Goal: Navigation & Orientation: Find specific page/section

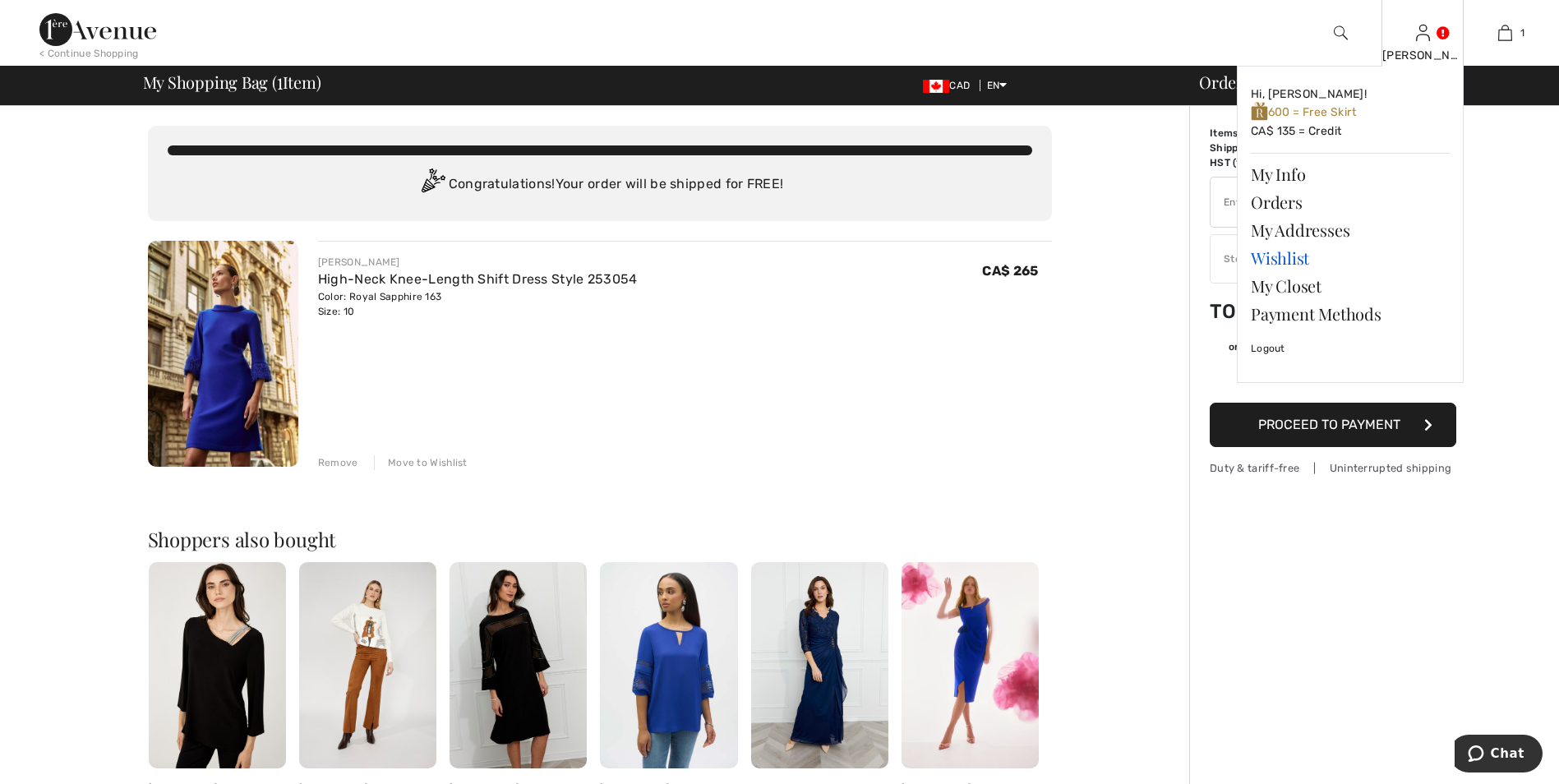
click at [1290, 259] on link "Wishlist" at bounding box center [1350, 259] width 199 height 28
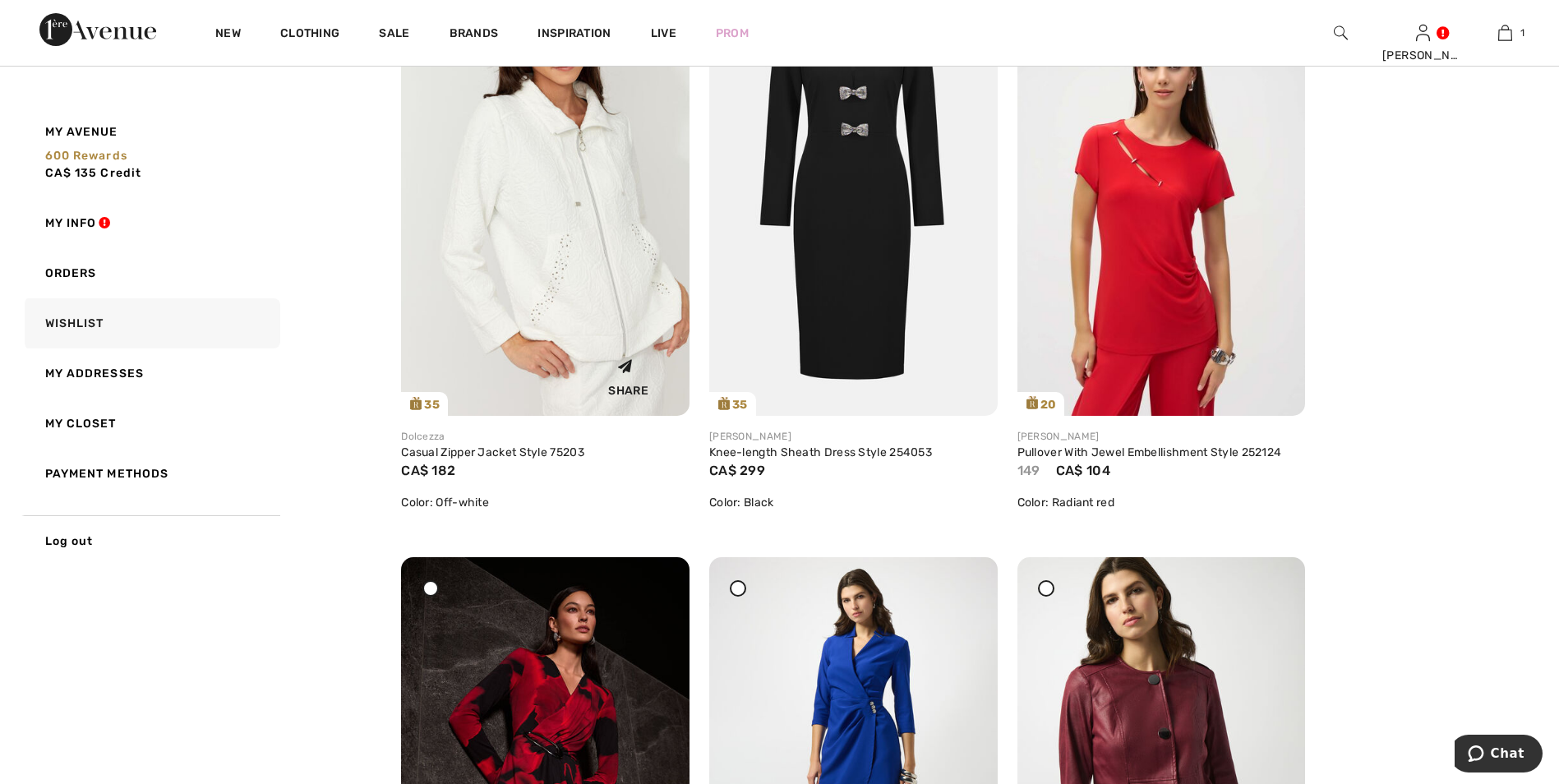
scroll to position [1890, 0]
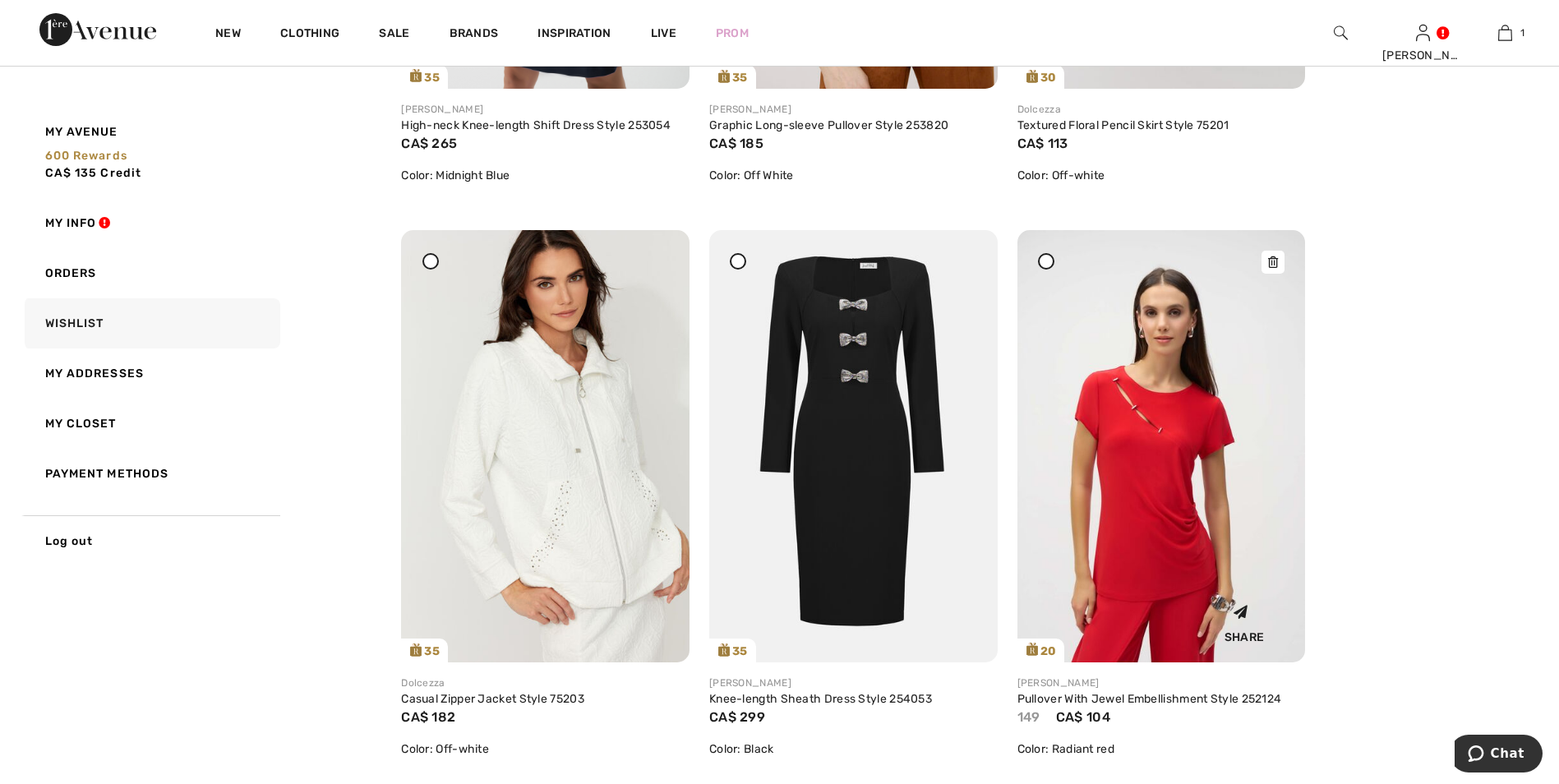
click at [1271, 267] on icon at bounding box center [1273, 262] width 10 height 11
click at [1159, 487] on img at bounding box center [1161, 446] width 288 height 431
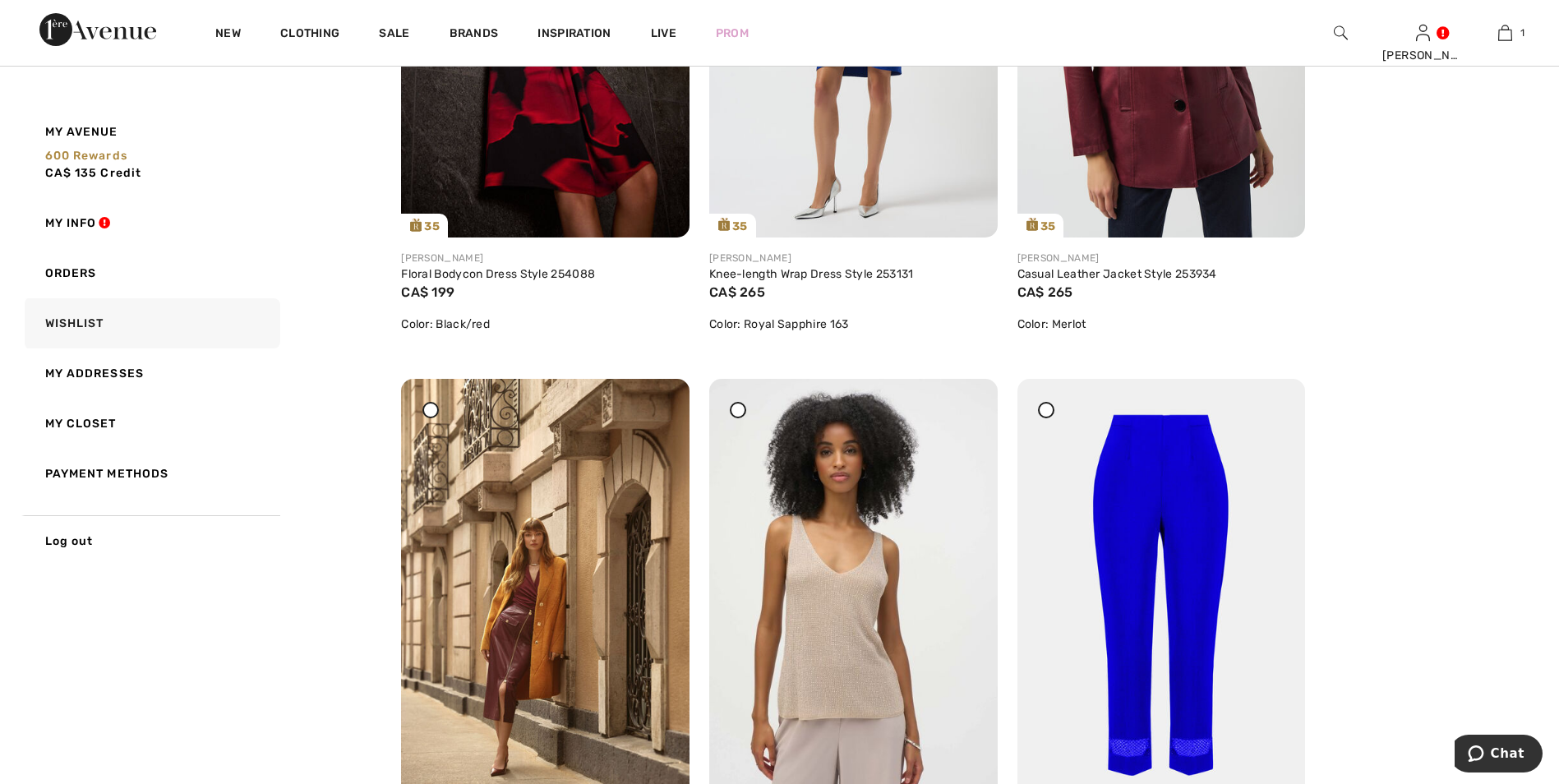
scroll to position [2630, 0]
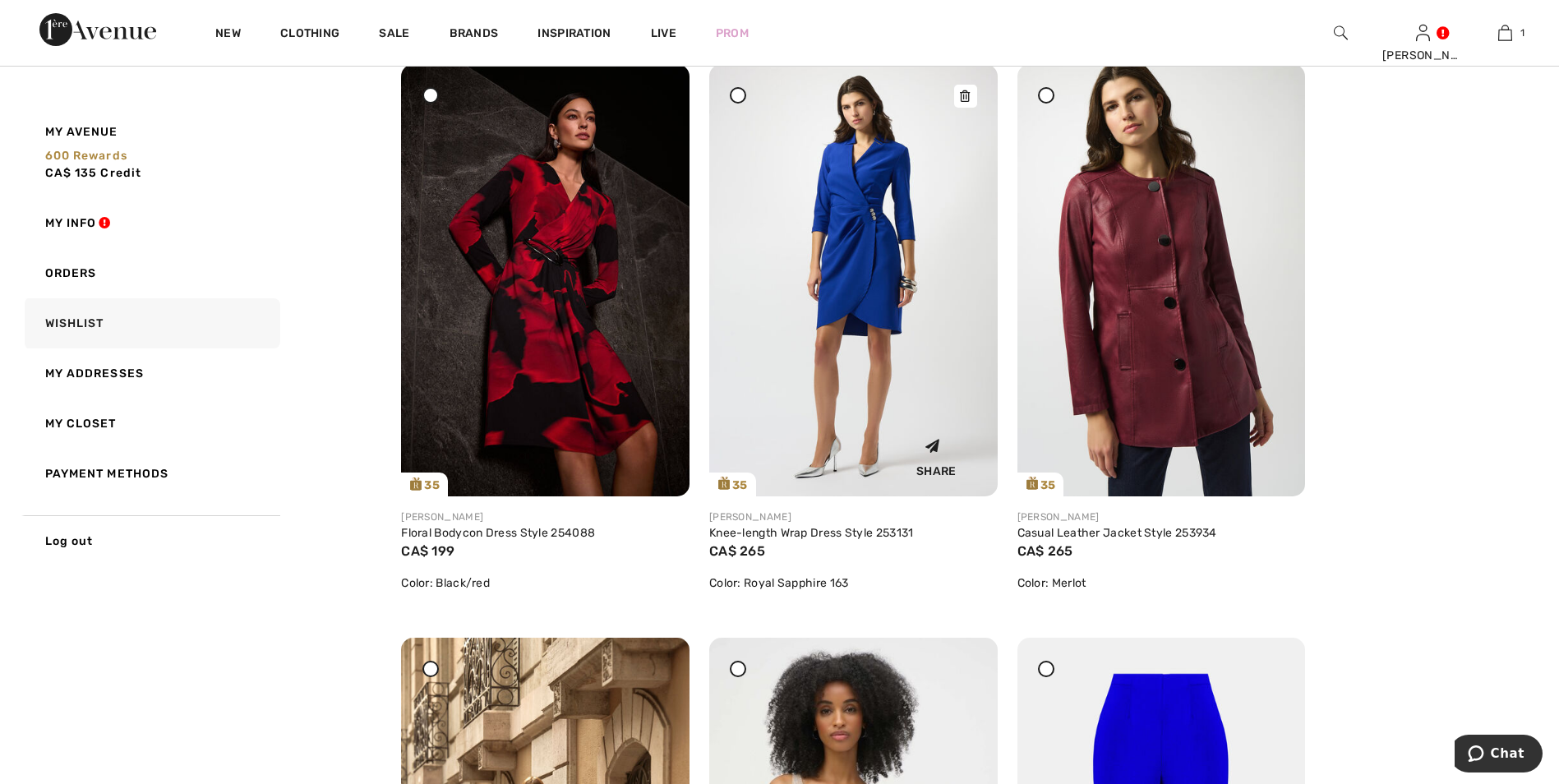
click at [863, 306] on img at bounding box center [853, 280] width 288 height 431
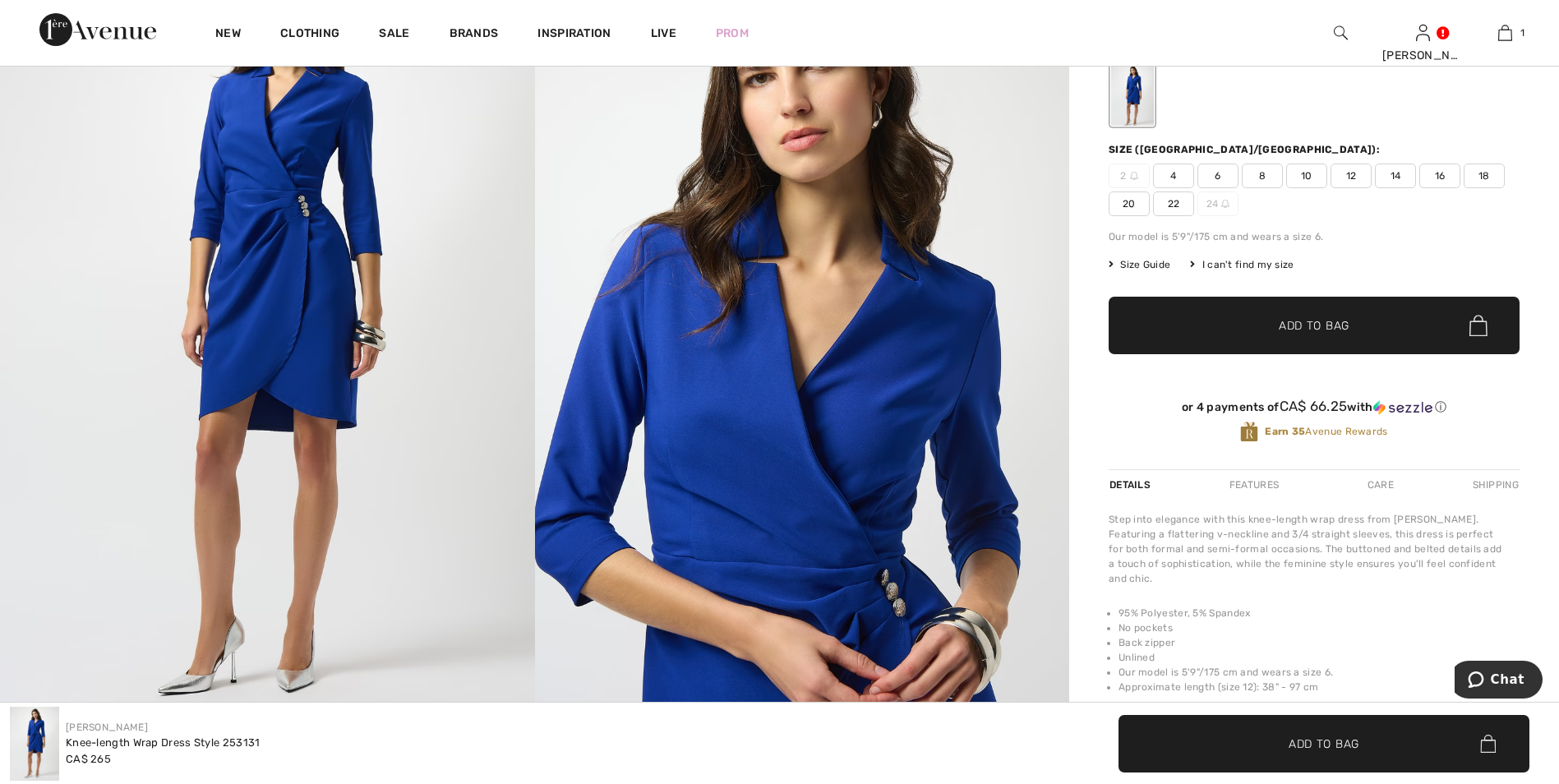
scroll to position [246, 0]
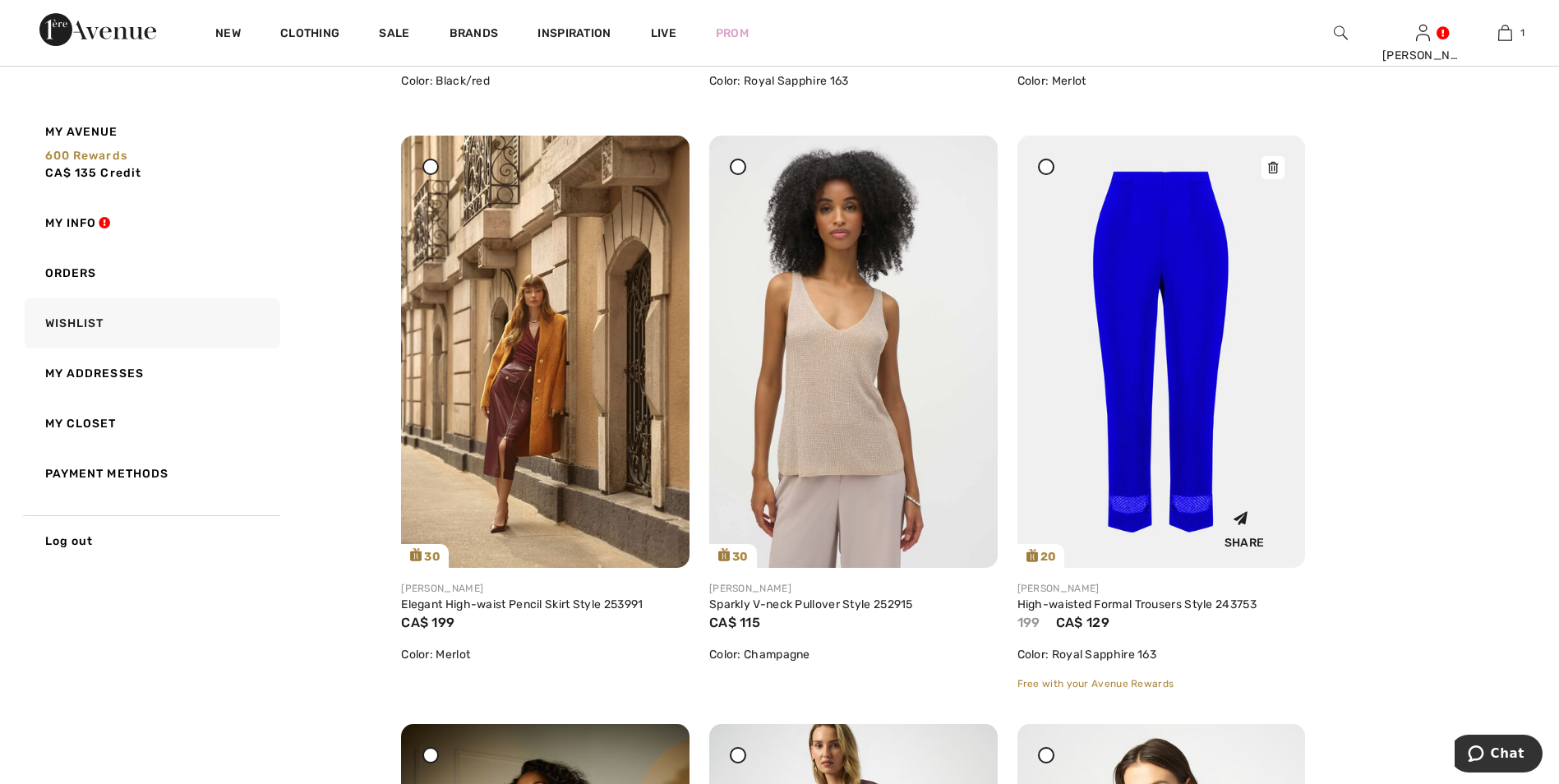
scroll to position [3123, 0]
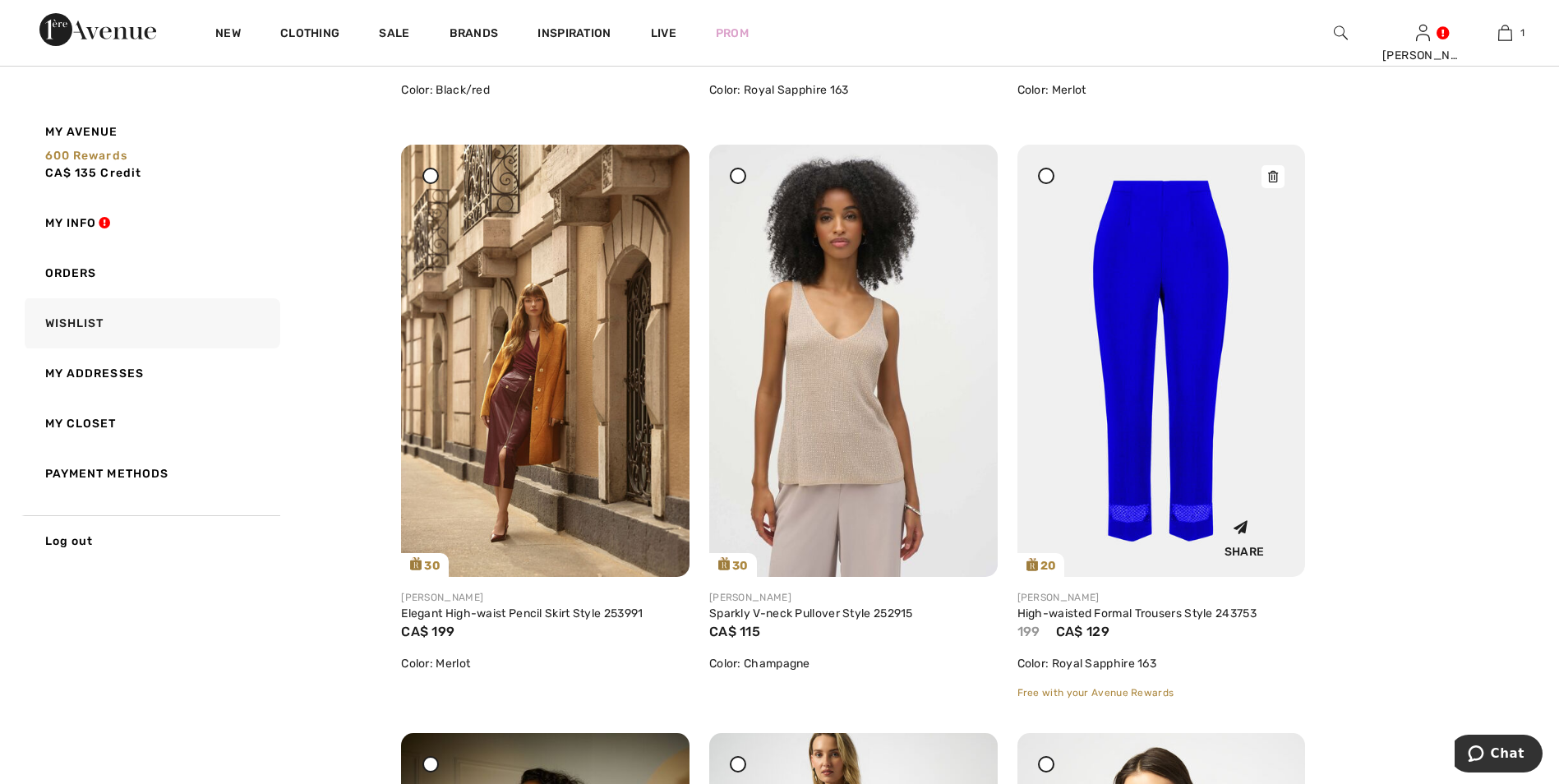
click at [1165, 391] on img at bounding box center [1161, 360] width 288 height 432
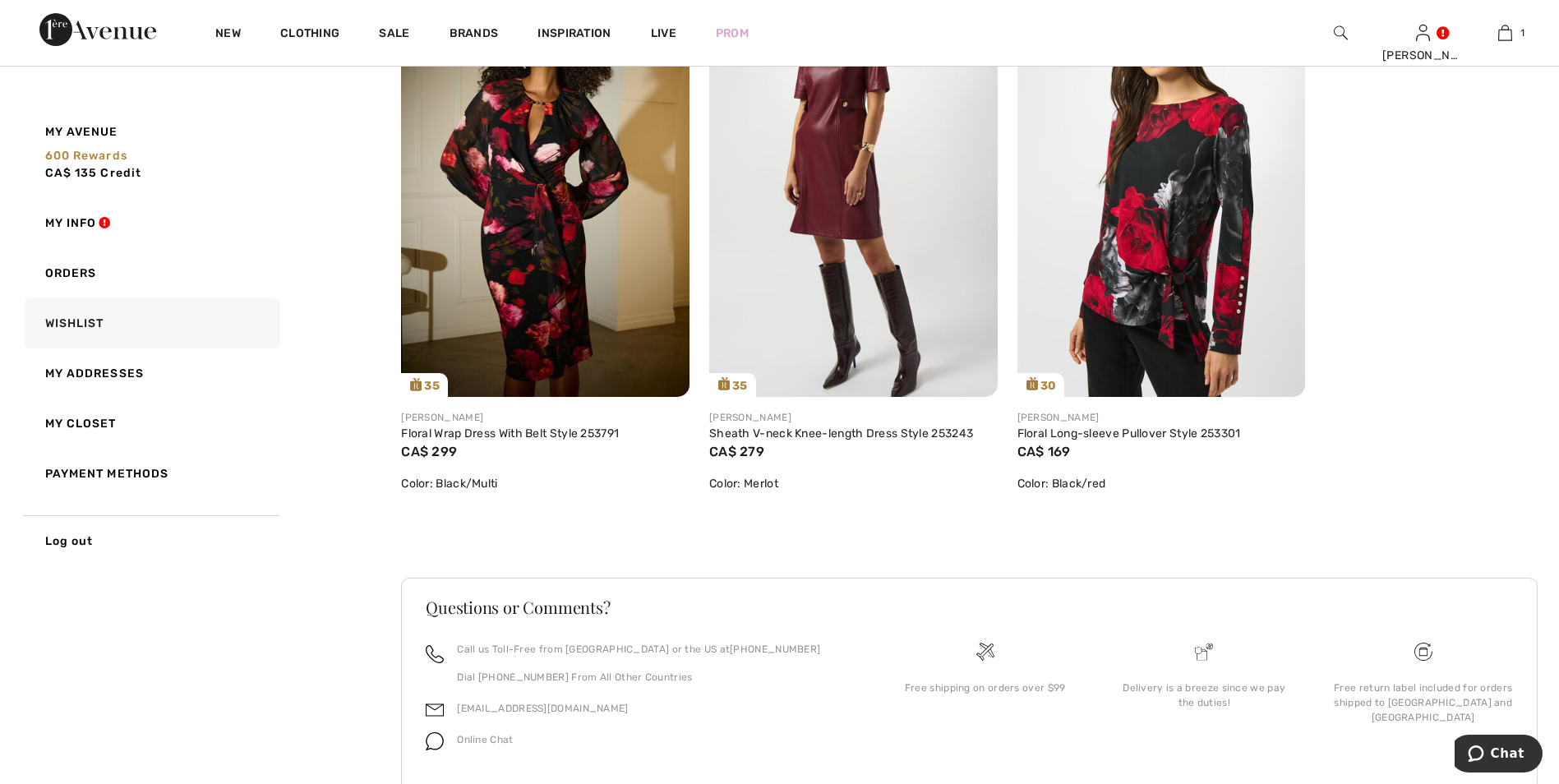
scroll to position [3943, 0]
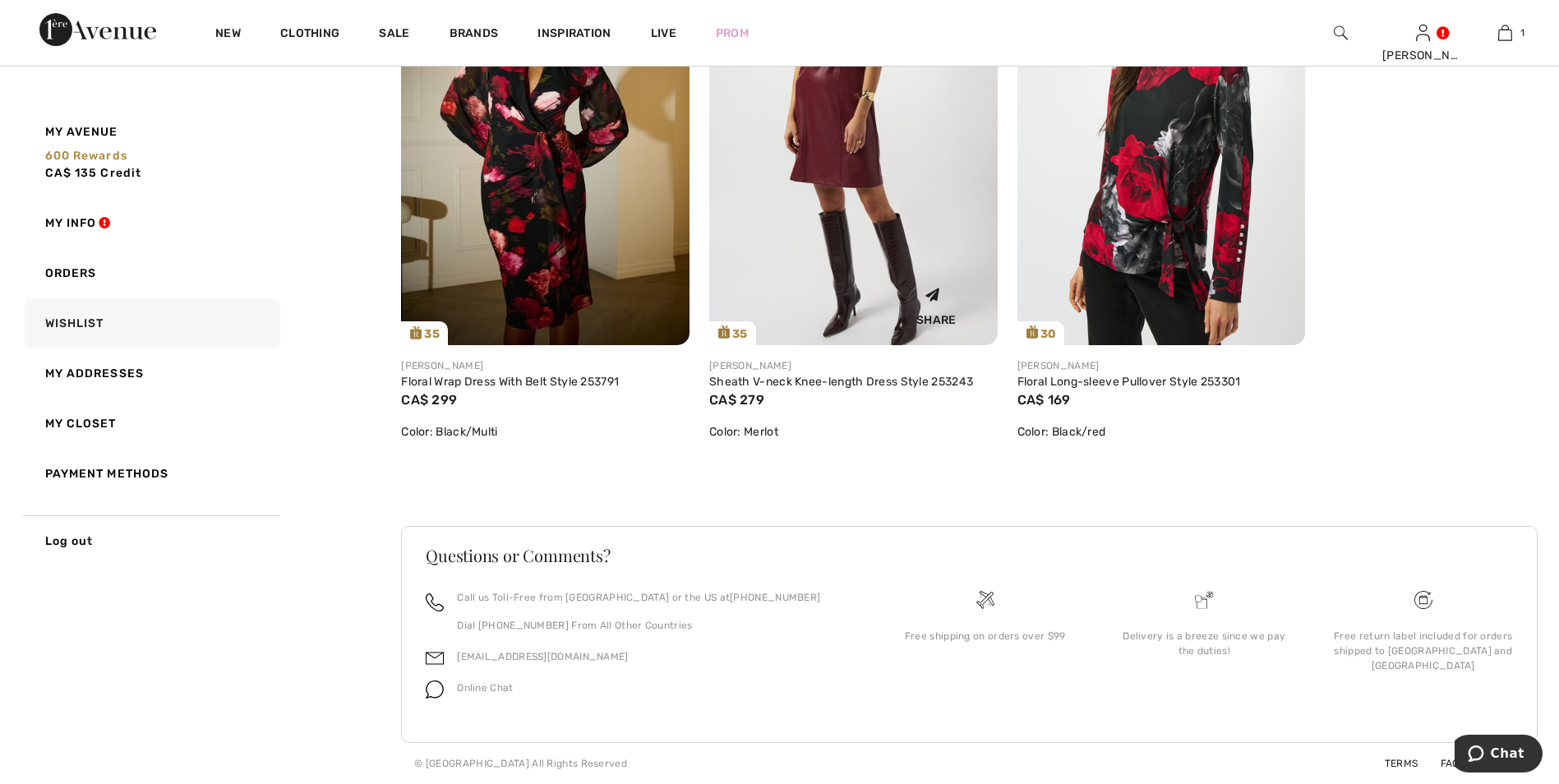
click at [836, 124] on img at bounding box center [853, 129] width 288 height 431
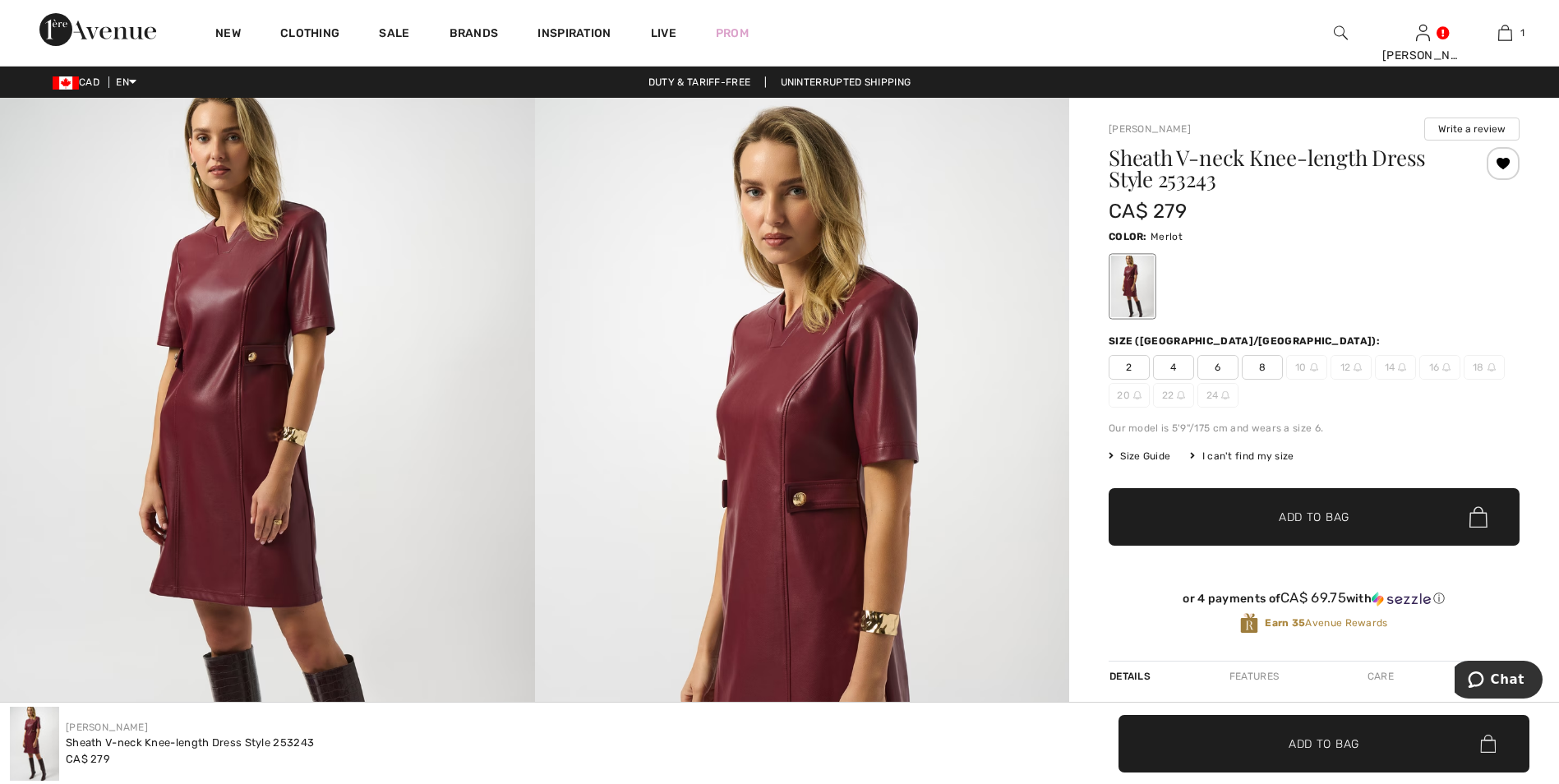
click at [226, 386] on img at bounding box center [267, 498] width 535 height 802
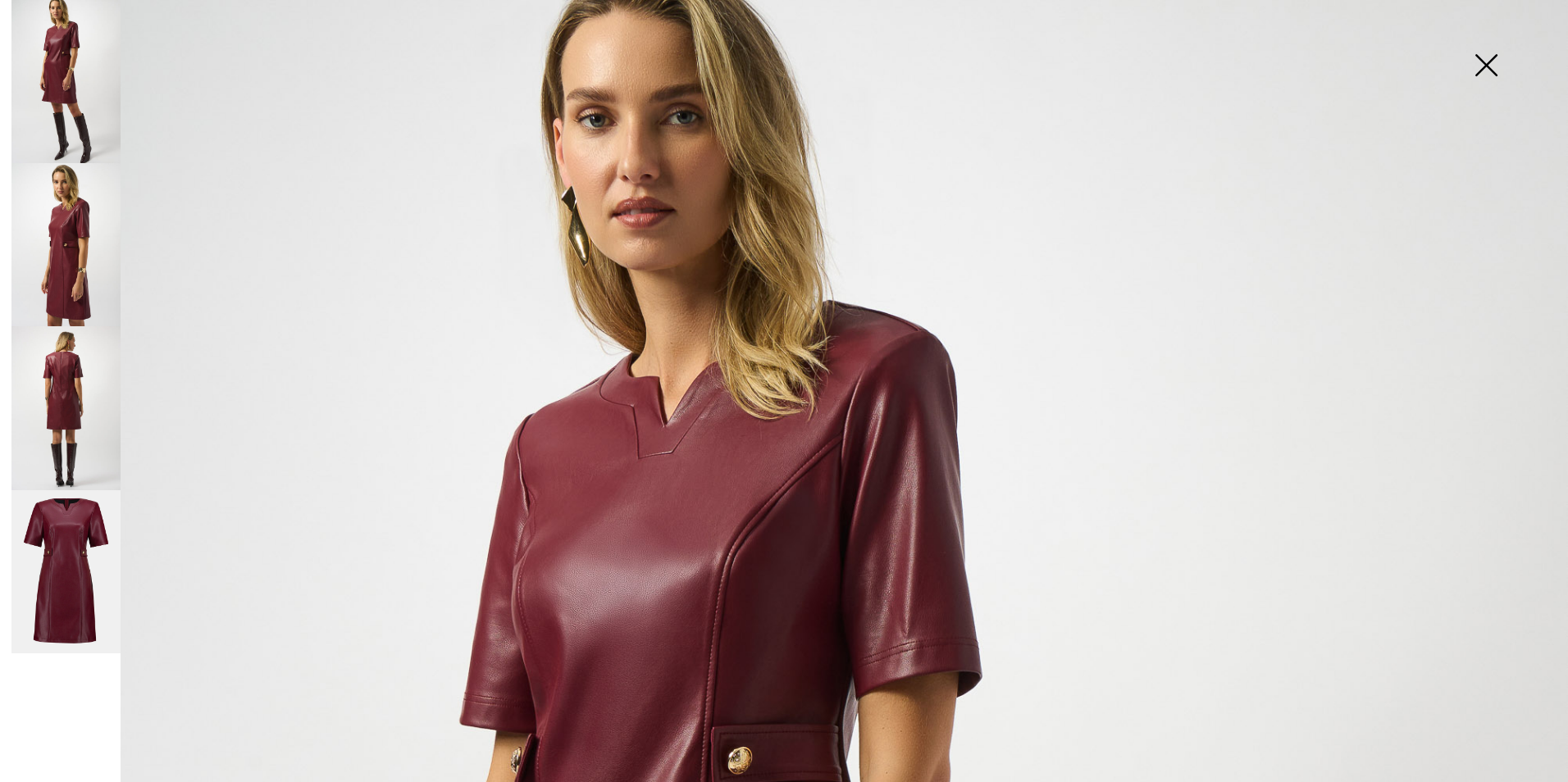
click at [86, 290] on img at bounding box center [65, 244] width 109 height 163
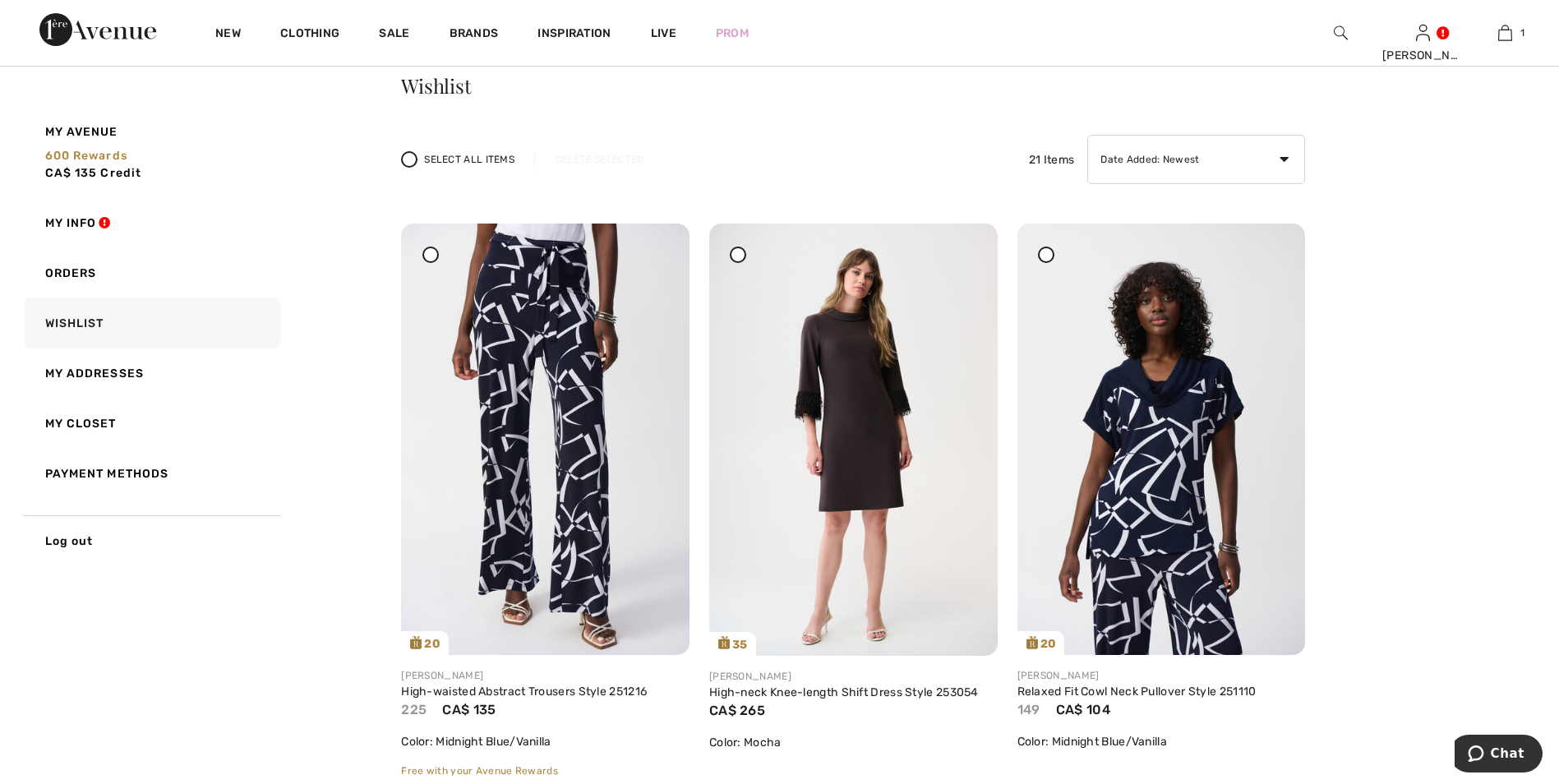
scroll to position [80, 0]
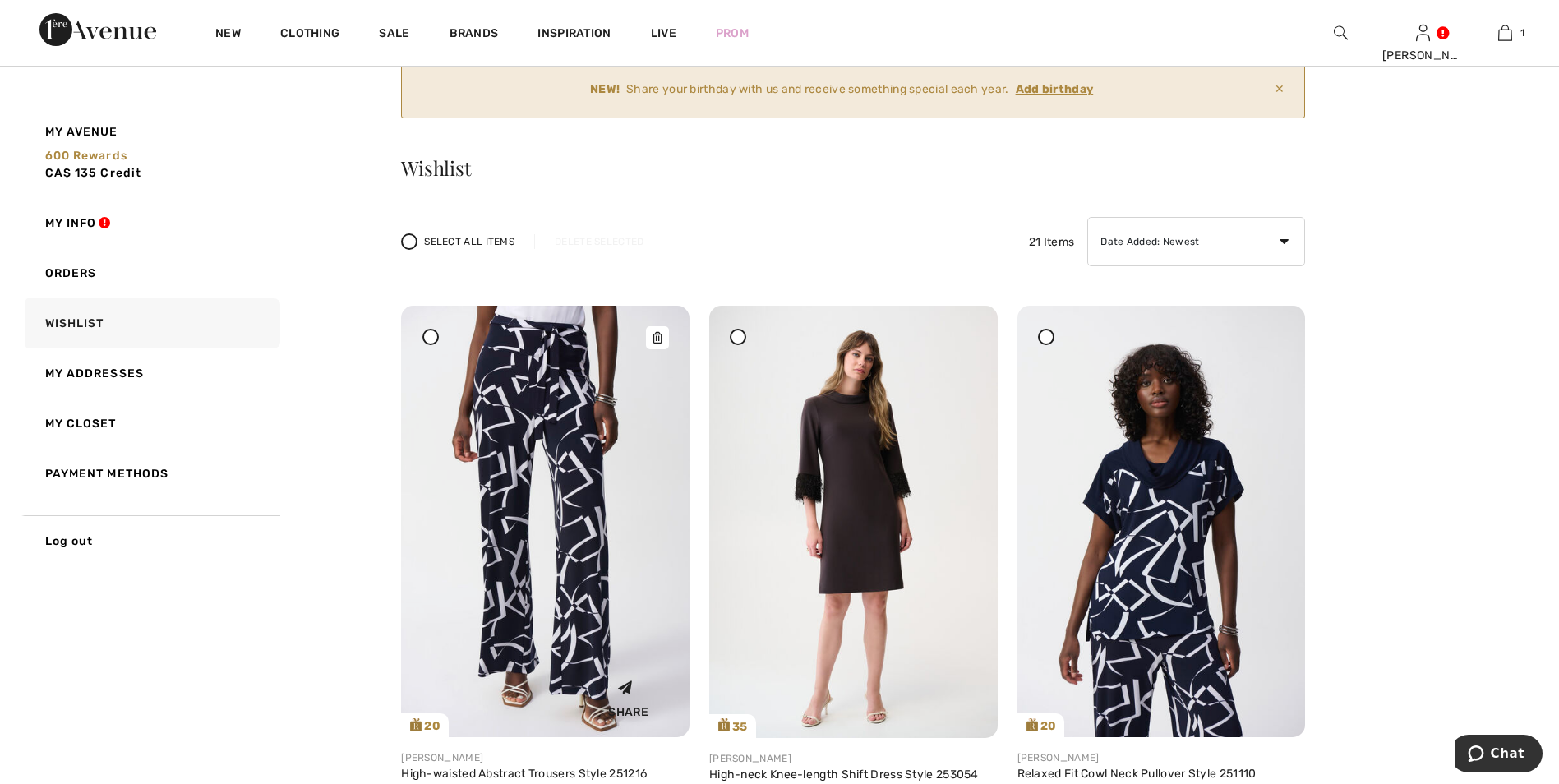
click at [495, 412] on img at bounding box center [545, 522] width 288 height 431
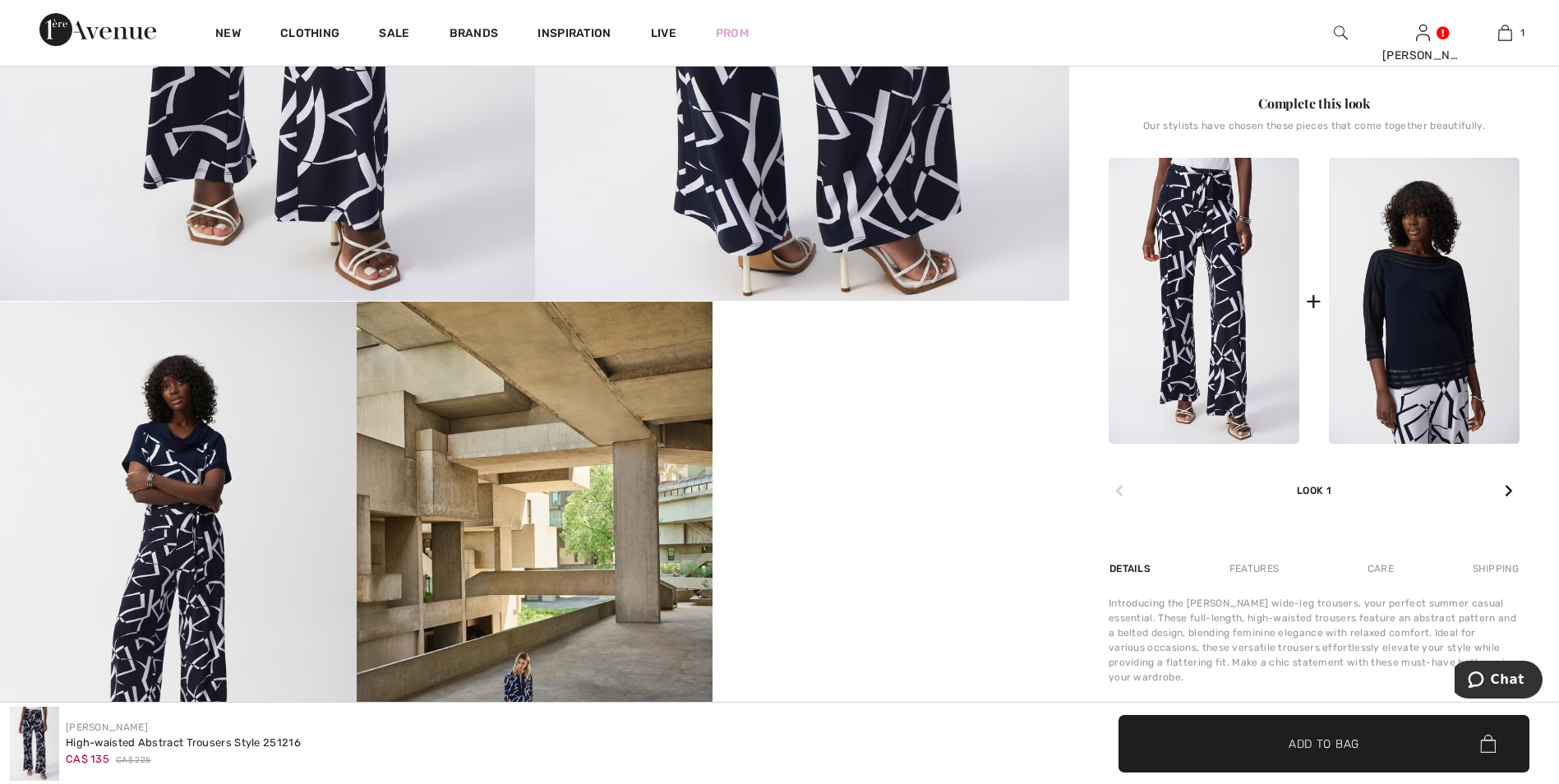
scroll to position [575, 0]
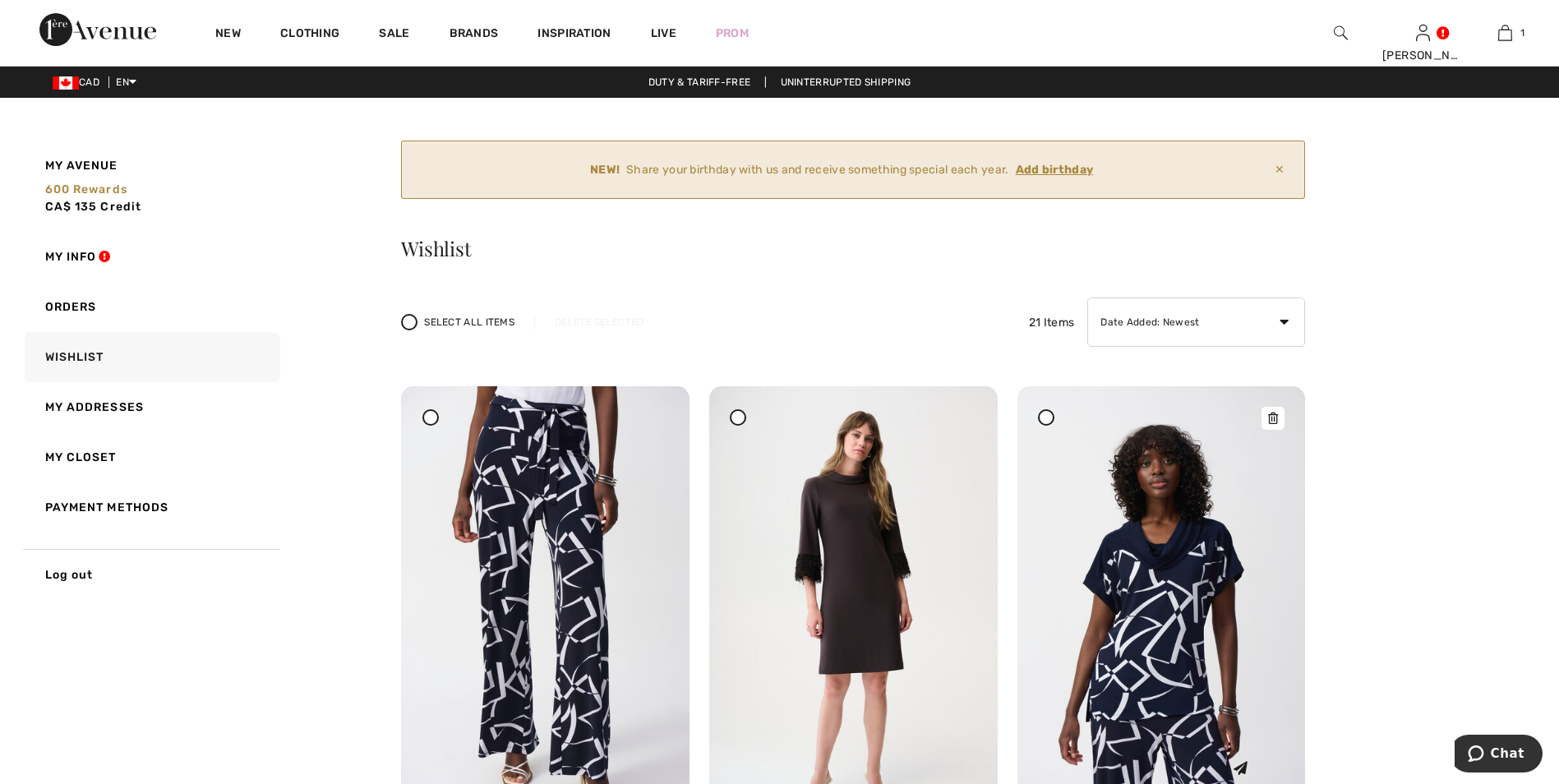
click at [1134, 616] on img at bounding box center [1161, 602] width 288 height 431
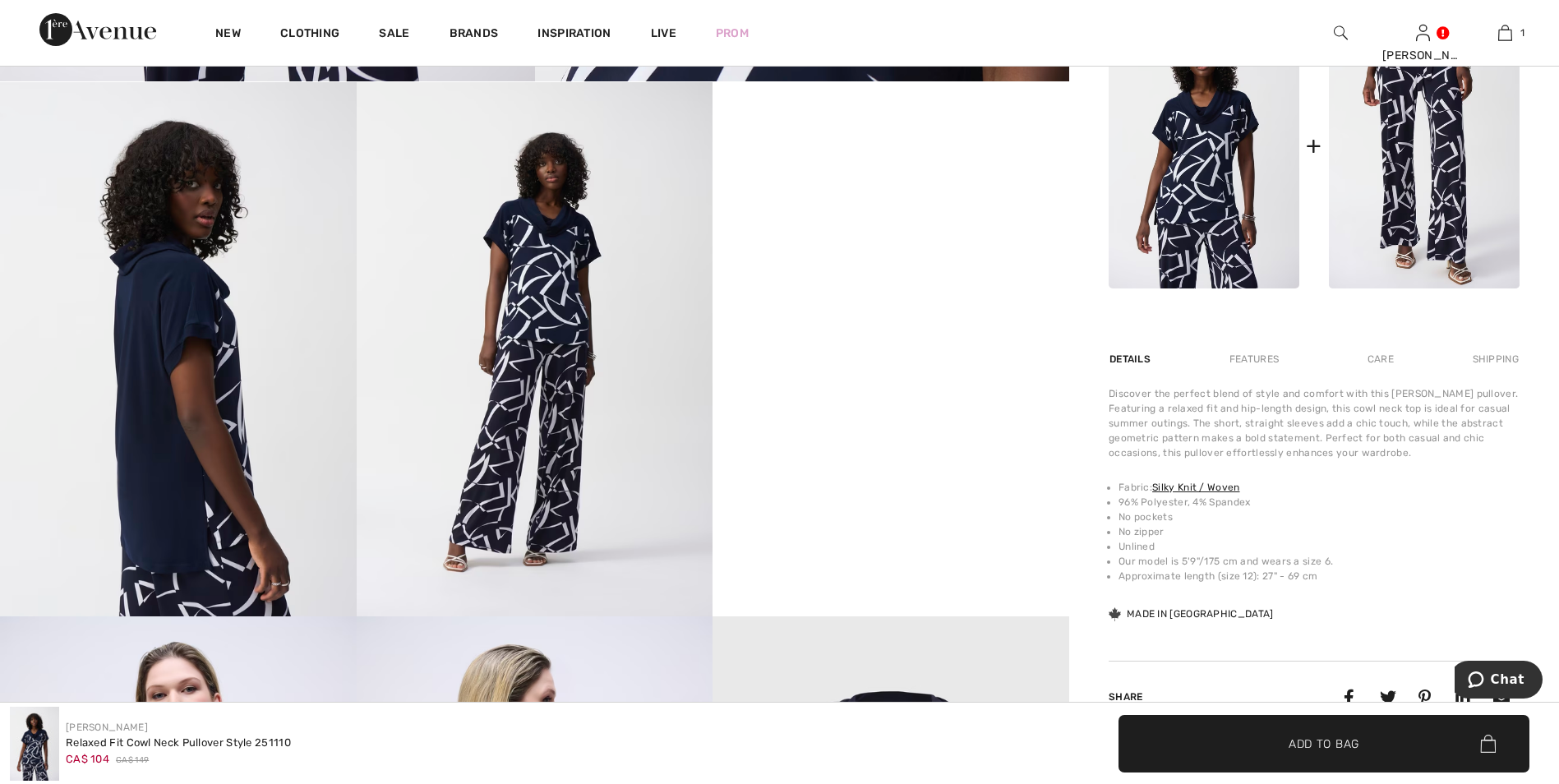
scroll to position [822, 0]
